Goal: Task Accomplishment & Management: Use online tool/utility

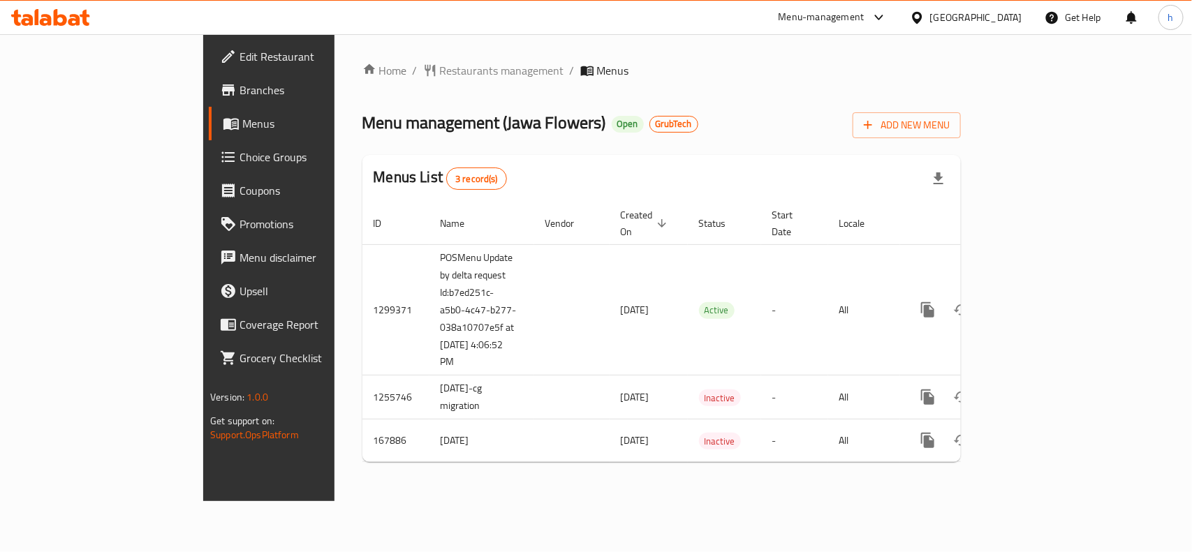
click at [239, 158] on span "Choice Groups" at bounding box center [314, 157] width 151 height 17
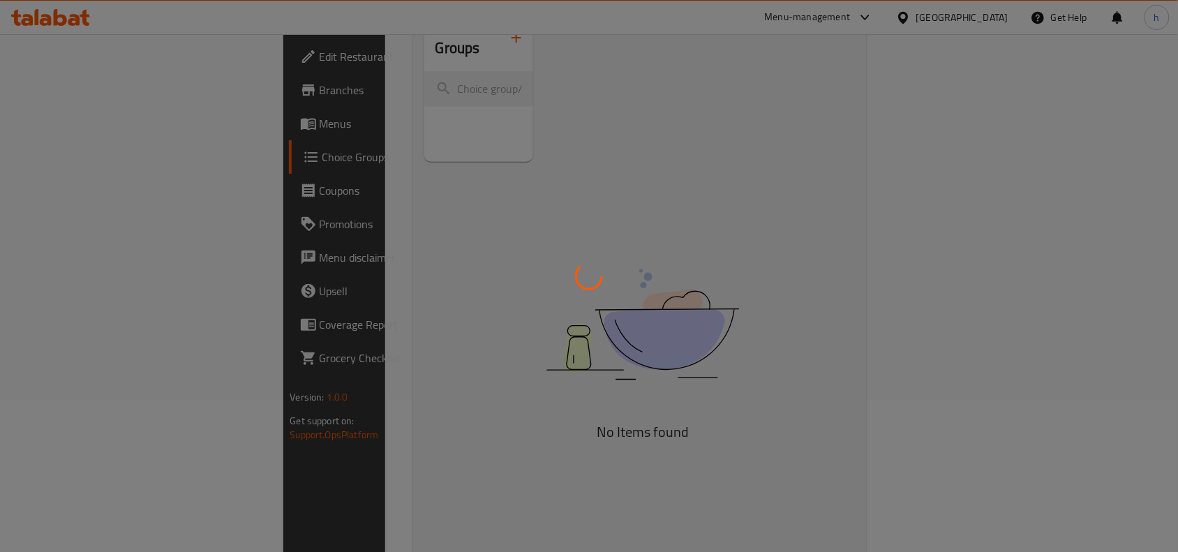
scroll to position [196, 0]
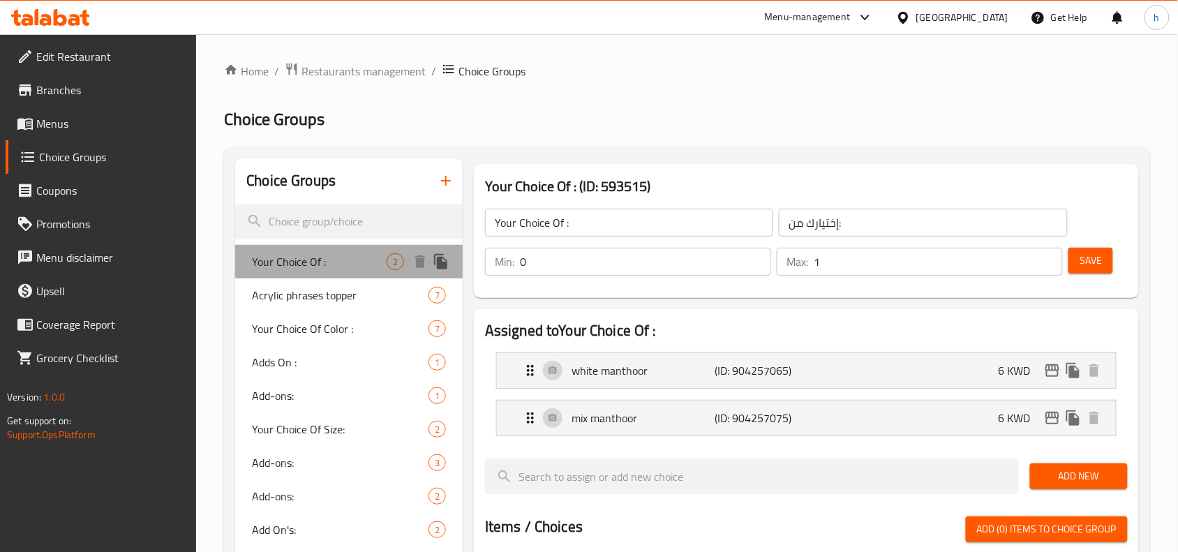
click at [280, 248] on div "Your Choice Of : 2" at bounding box center [349, 262] width 228 height 34
click at [431, 253] on div at bounding box center [431, 261] width 42 height 21
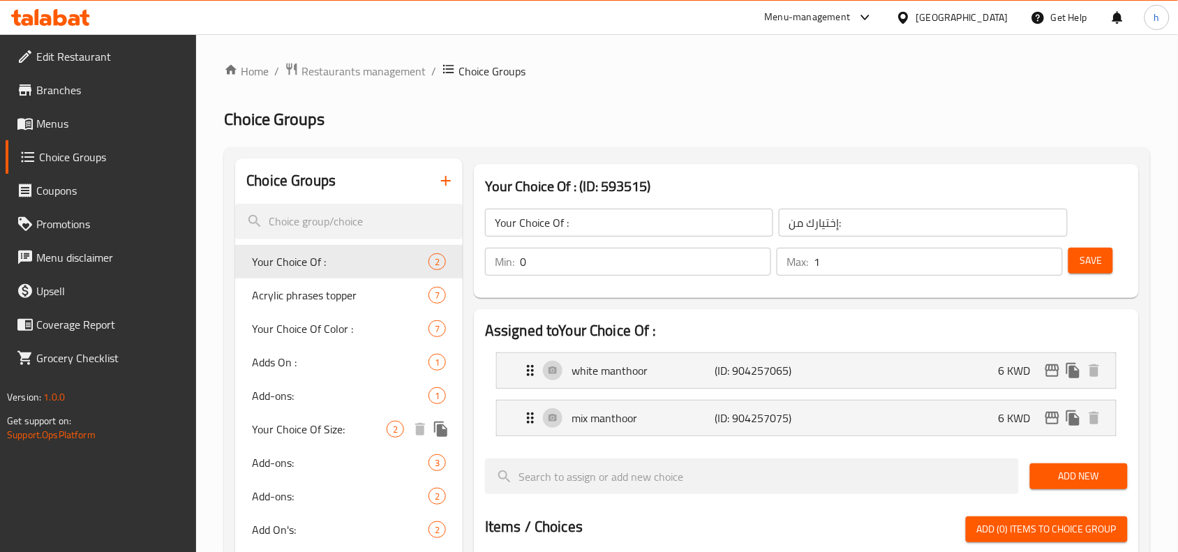
click at [281, 421] on span "Your Choice Of Size:" at bounding box center [319, 429] width 135 height 17
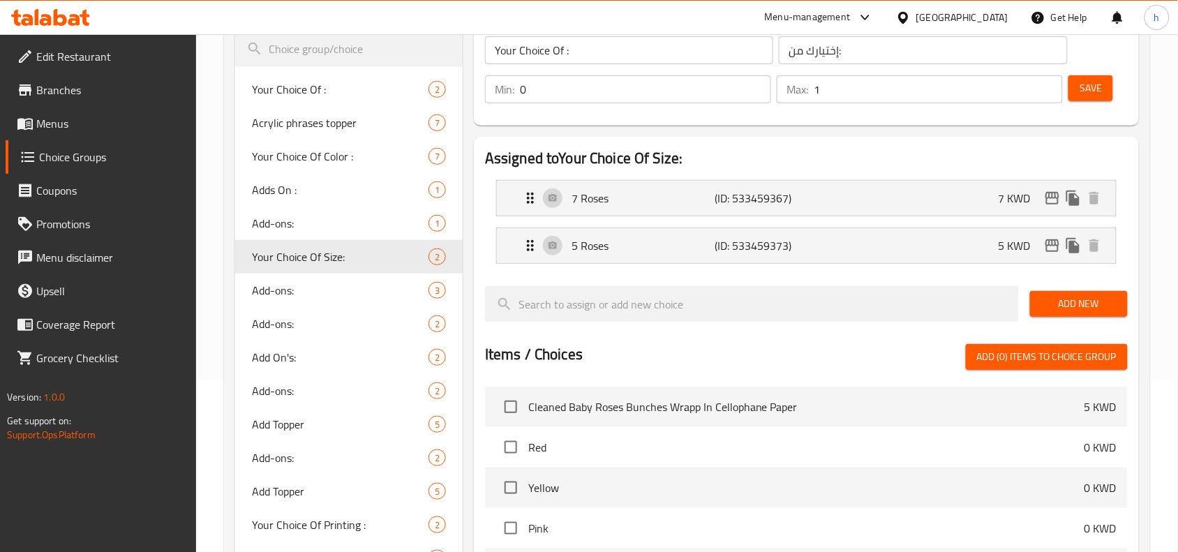
type input "Your Choice Of Size:"
type input "إختيارك من الحجم:"
type input "1"
type input "2"
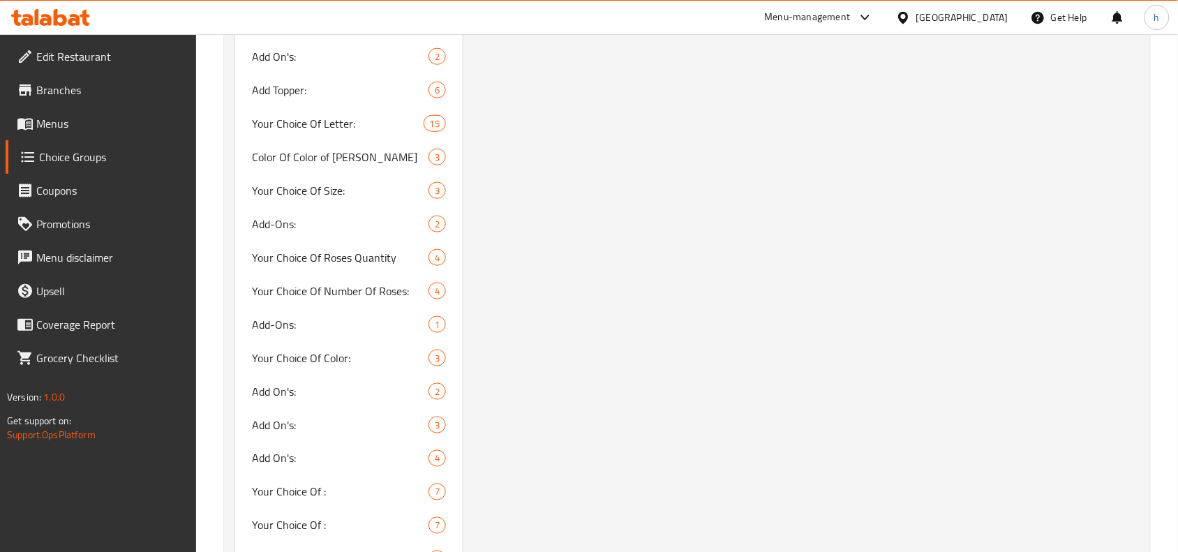
scroll to position [1920, 0]
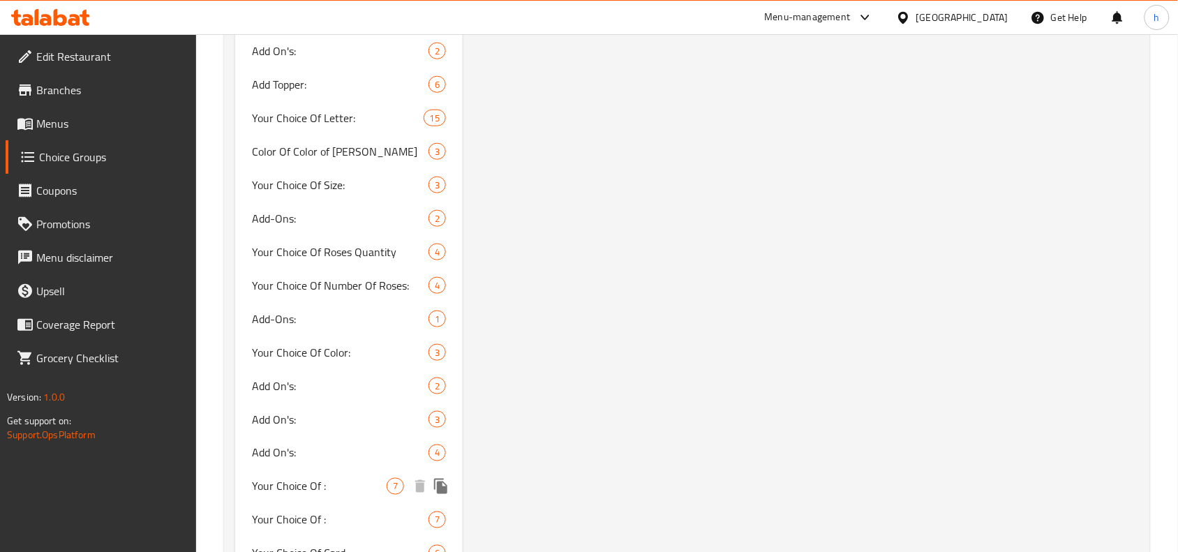
click at [274, 490] on span "Your Choice Of :" at bounding box center [319, 486] width 135 height 17
type input "Your Choice Of :"
type input "إختيارك من :"
type input "7"
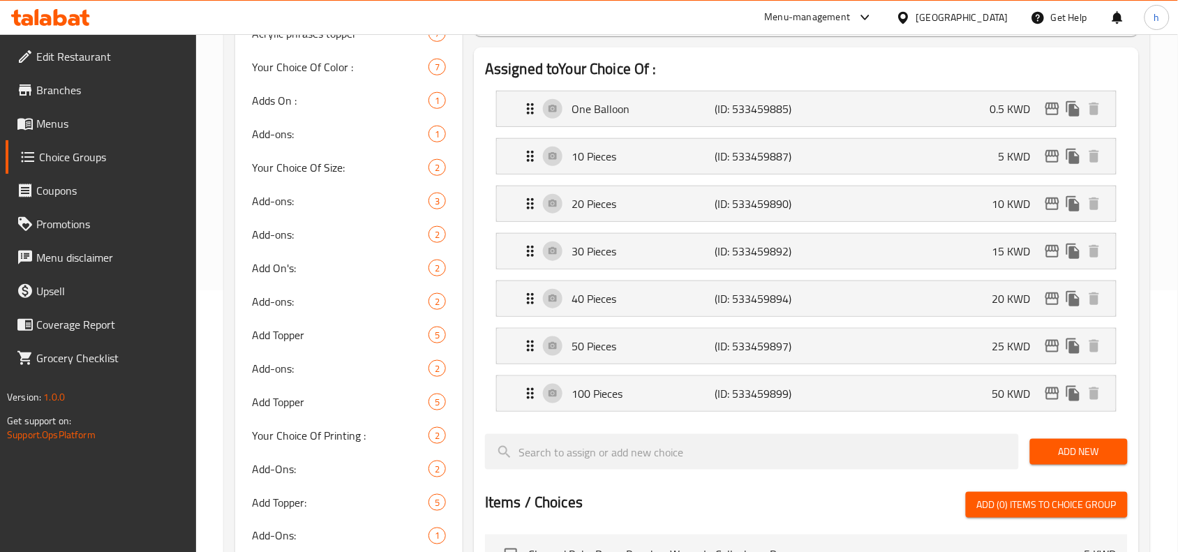
scroll to position [175, 0]
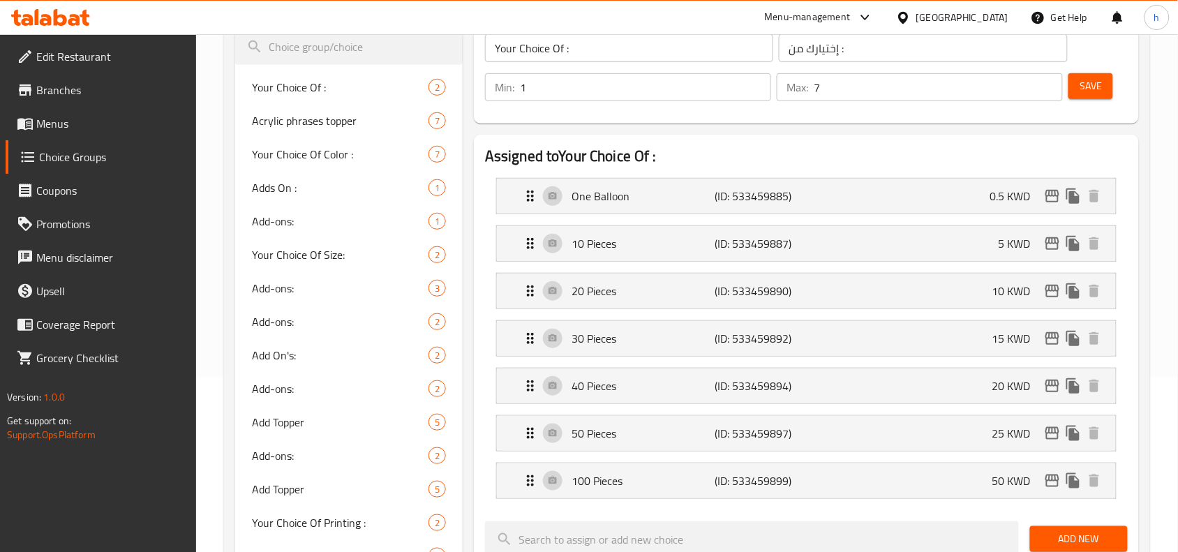
click at [676, 151] on h2 "Assigned to Your Choice Of :" at bounding box center [806, 156] width 643 height 21
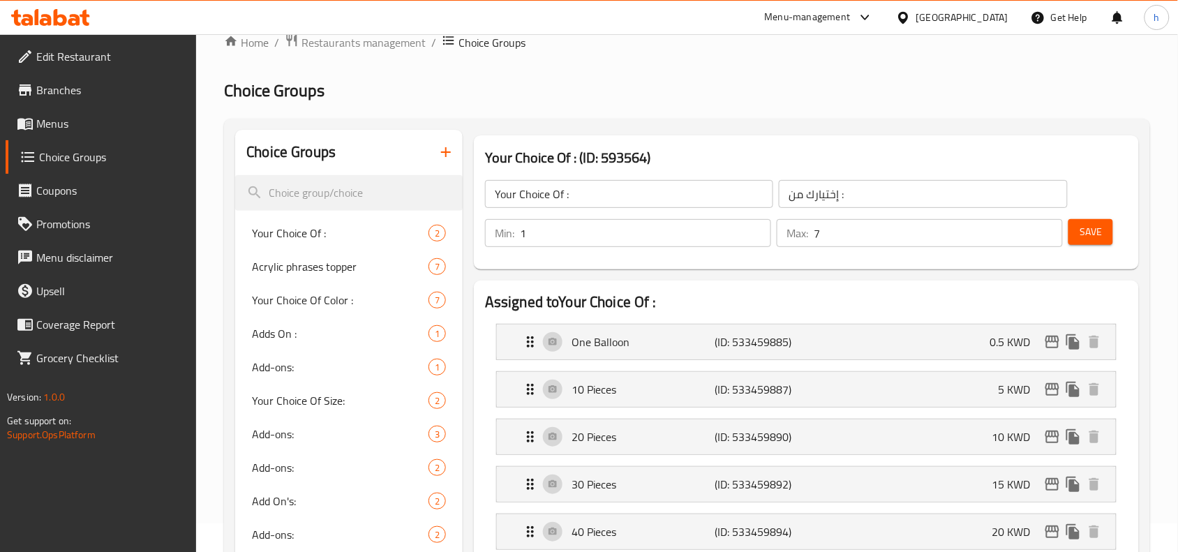
scroll to position [0, 0]
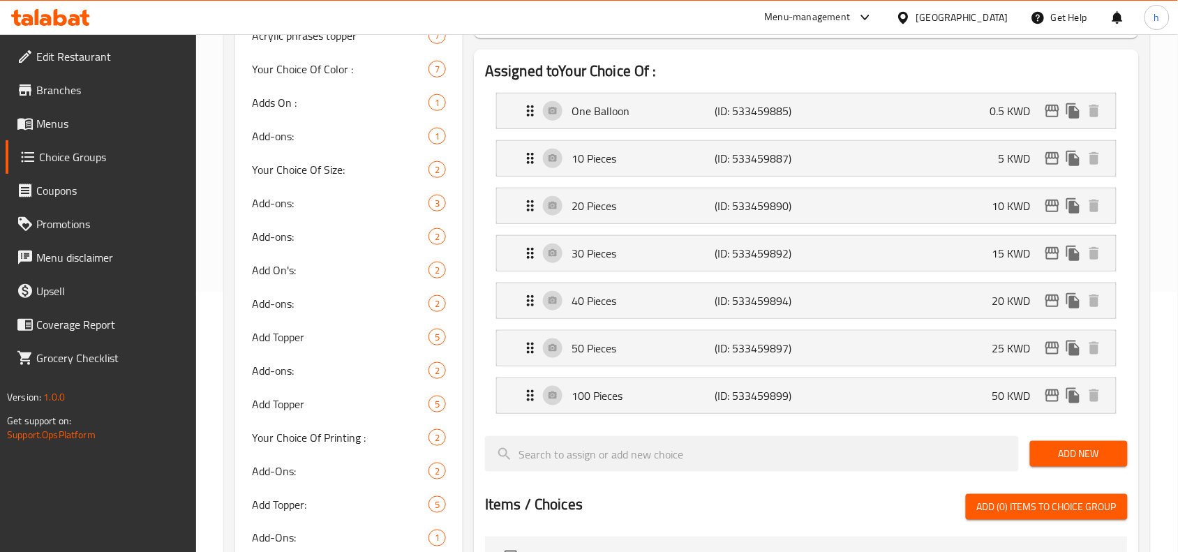
scroll to position [262, 0]
